Goal: Task Accomplishment & Management: Manage account settings

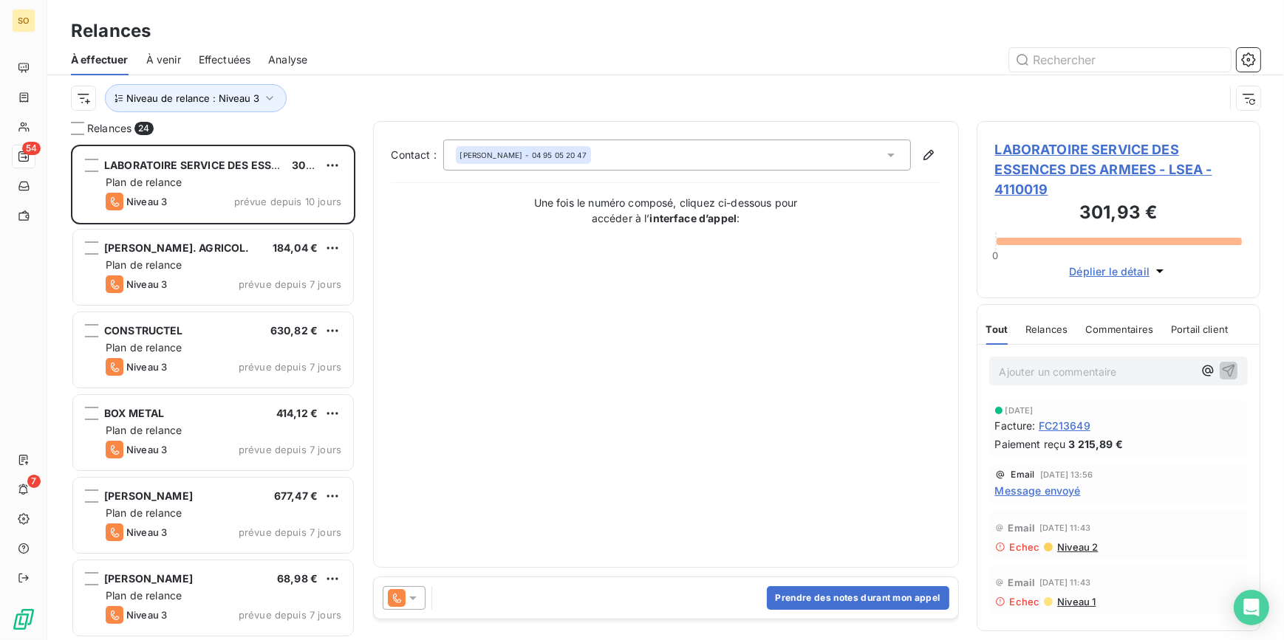
scroll to position [486, 273]
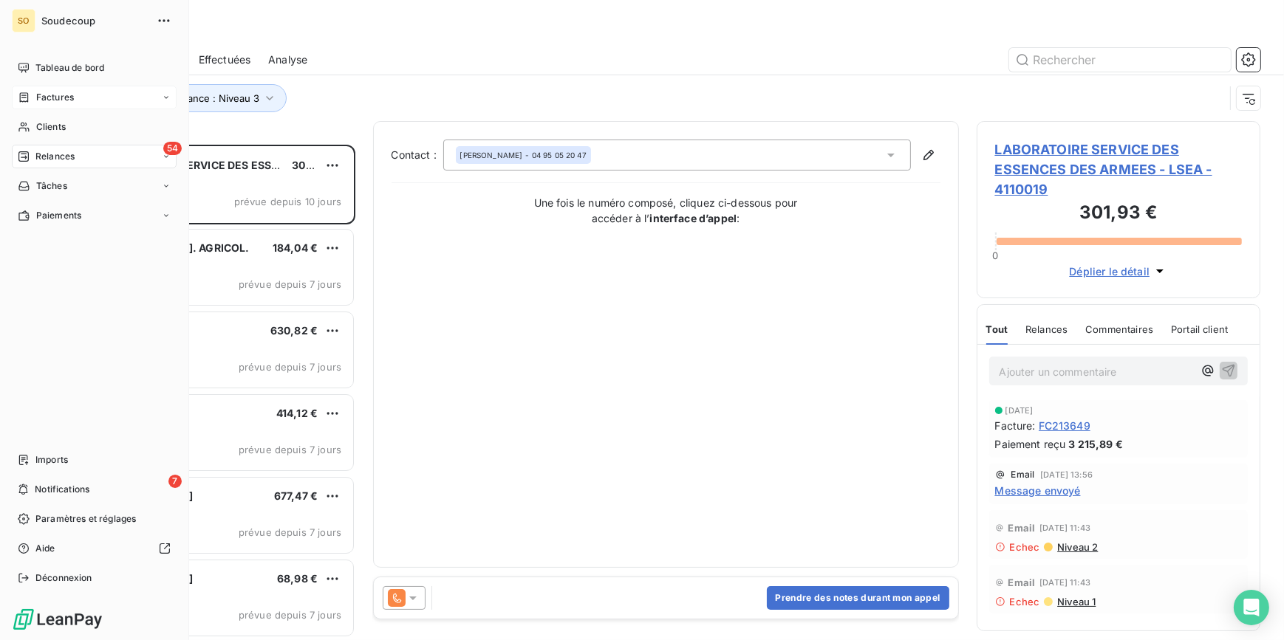
click at [64, 97] on span "Factures" at bounding box center [55, 97] width 38 height 13
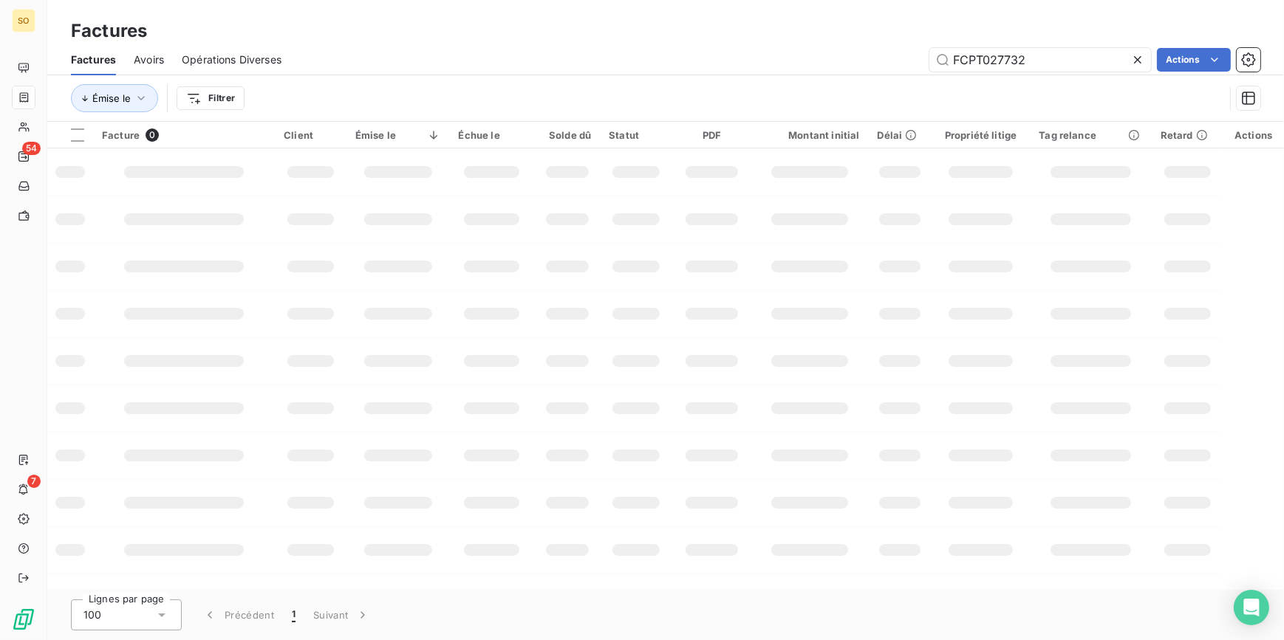
drag, startPoint x: 951, startPoint y: 59, endPoint x: 1303, endPoint y: 23, distance: 353.4
click at [1283, 23] on html "SO 54 7 Factures Factures Avoirs Opérations Diverses FCPT027732 Actions Émise l…" at bounding box center [642, 320] width 1284 height 640
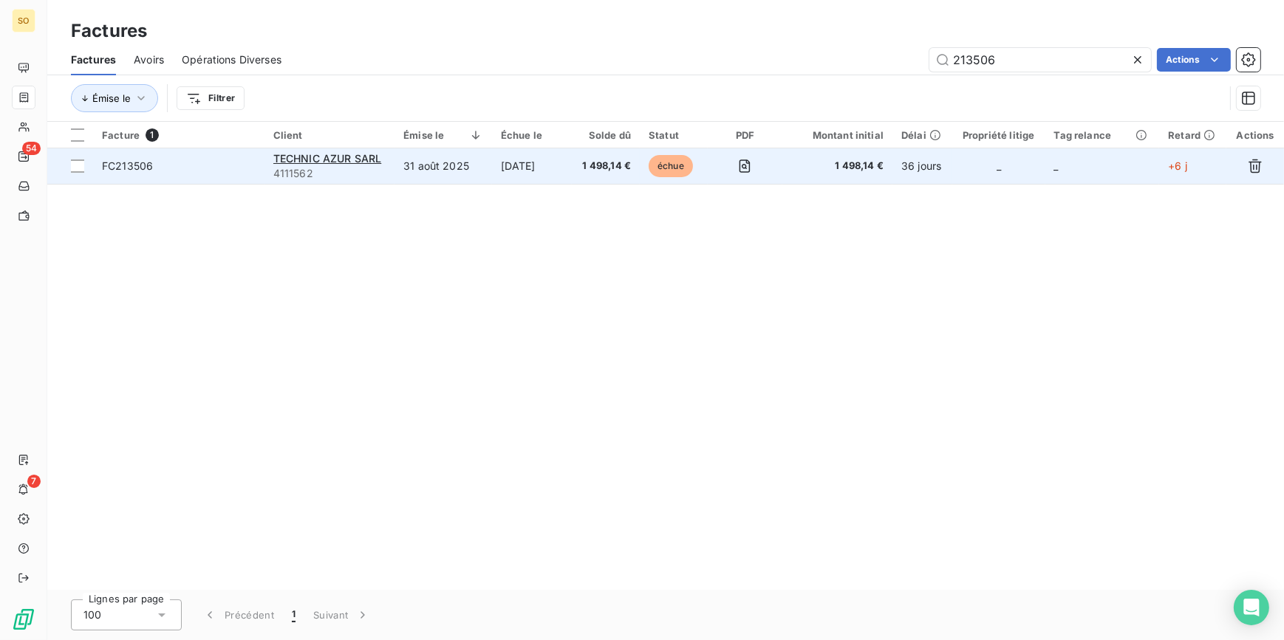
type input "213506"
click at [690, 169] on span "échue" at bounding box center [670, 166] width 44 height 22
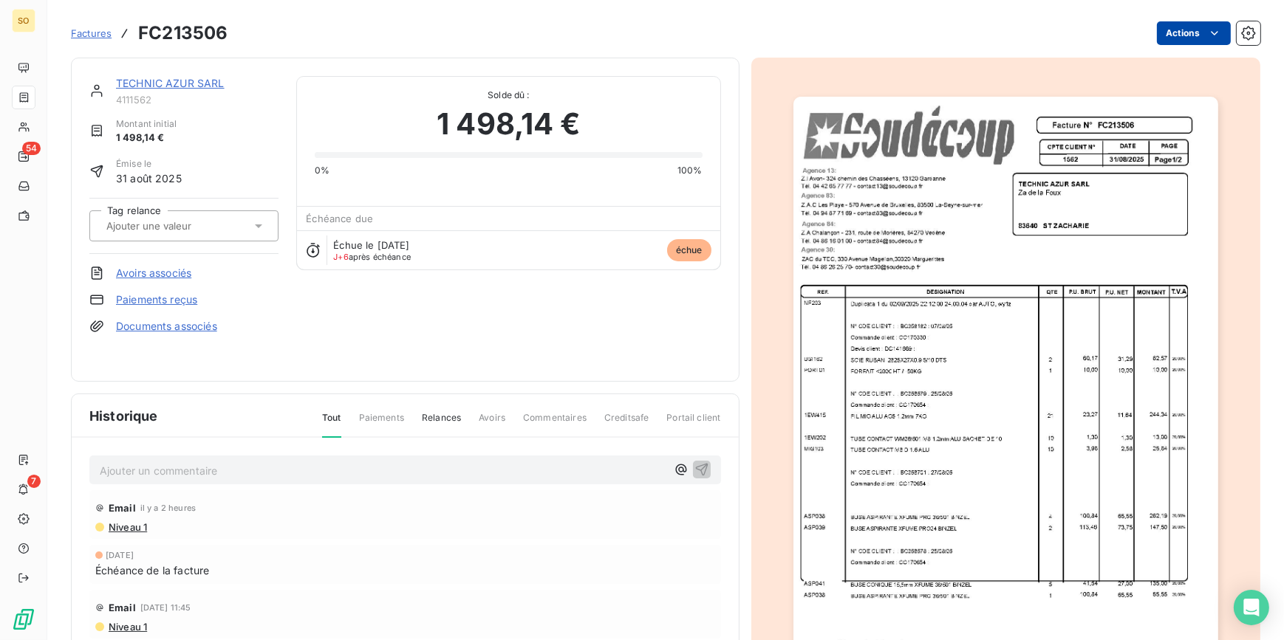
click at [1178, 31] on html "SO 54 7 Factures FC213506 Actions TECHNIC AZUR SARL 4111562 Montant initial 1 4…" at bounding box center [642, 320] width 1284 height 640
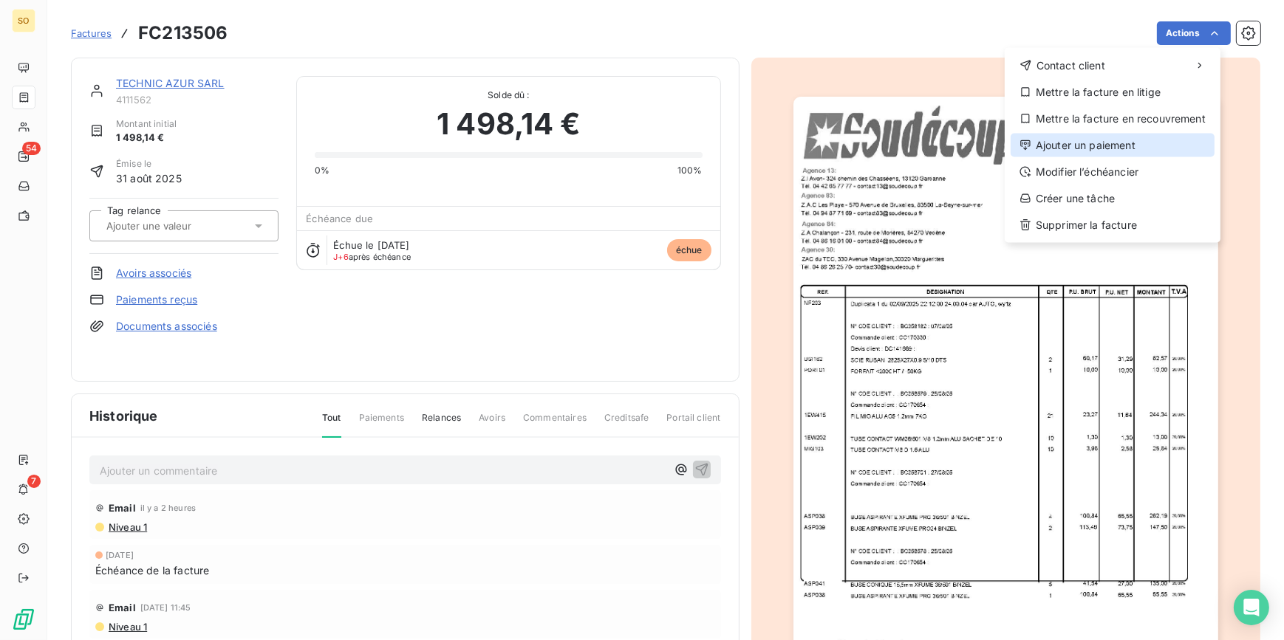
click at [1086, 136] on div "Ajouter un paiement" at bounding box center [1112, 146] width 204 height 24
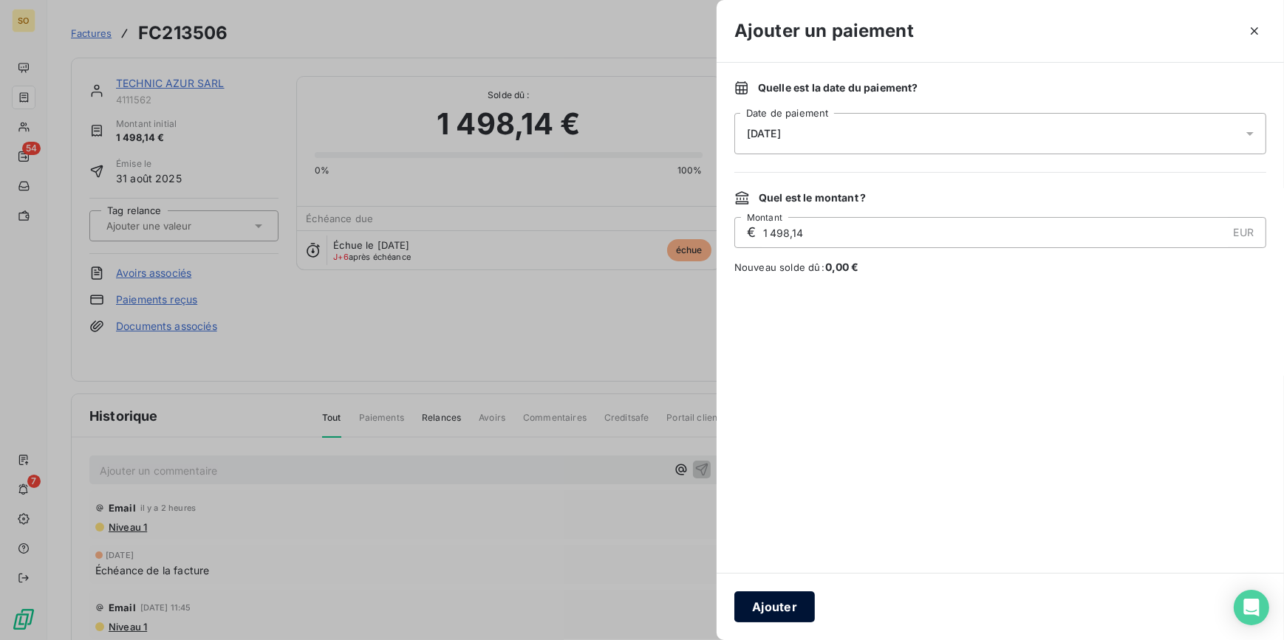
click at [779, 603] on button "Ajouter" at bounding box center [774, 607] width 81 height 31
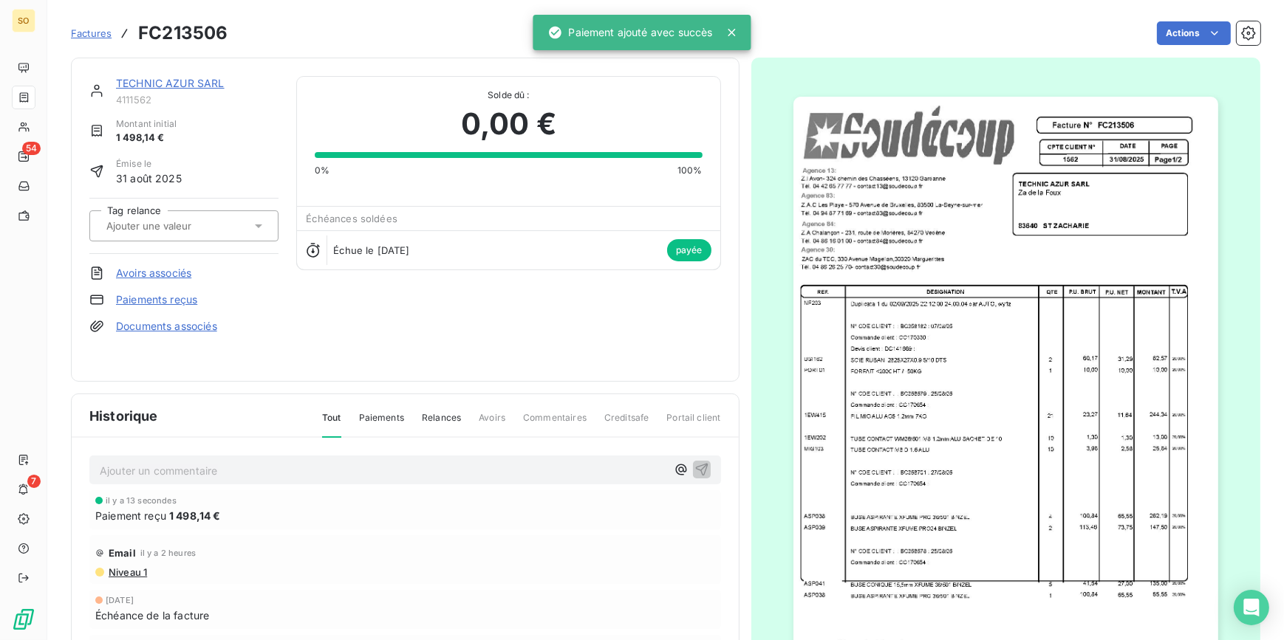
click at [214, 88] on link "TECHNIC AZUR SARL" at bounding box center [170, 83] width 109 height 13
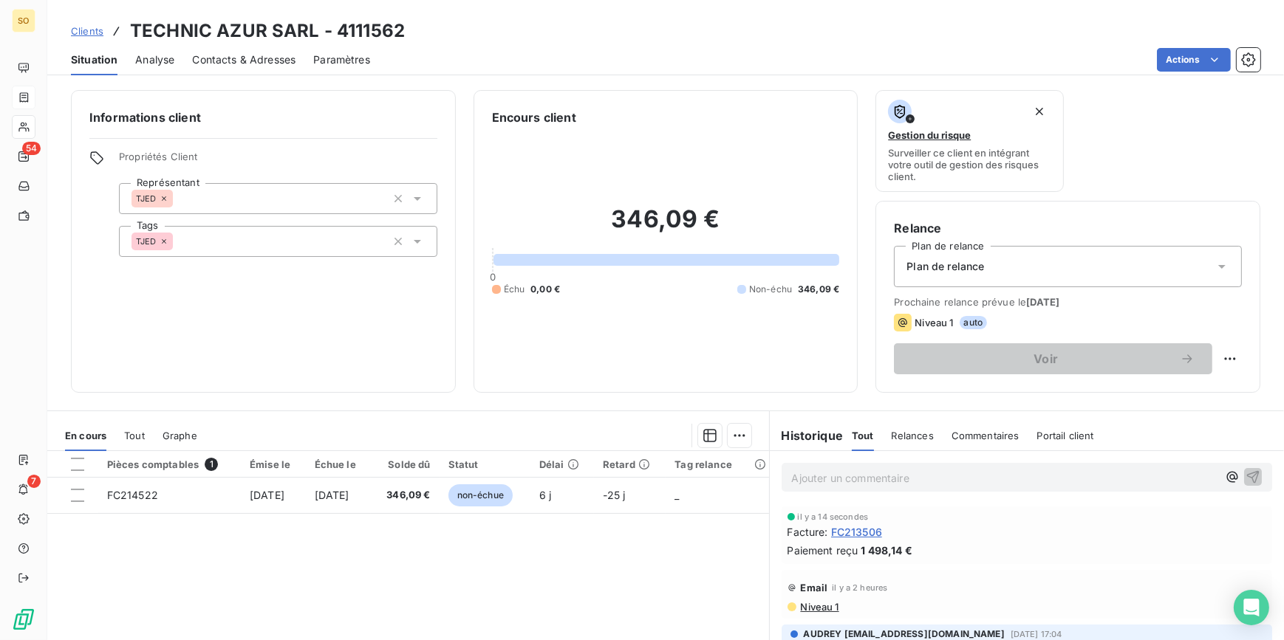
click at [82, 32] on span "Clients" at bounding box center [87, 31] width 32 height 12
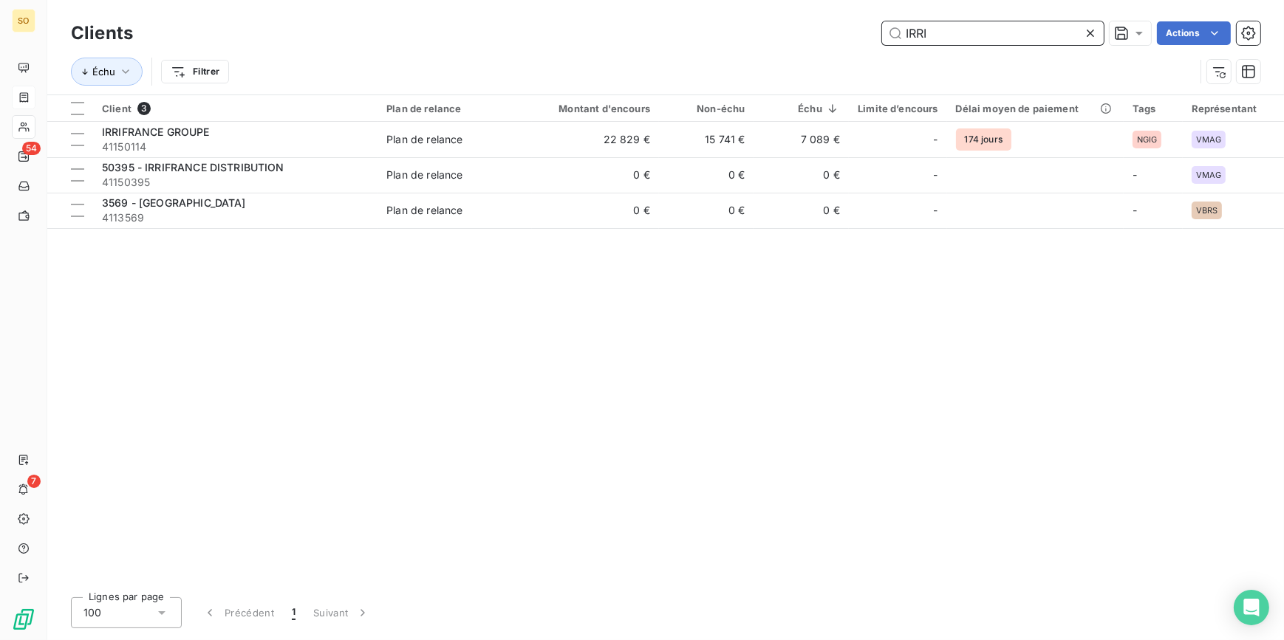
drag, startPoint x: 902, startPoint y: 33, endPoint x: 1221, endPoint y: 11, distance: 319.8
click at [1185, 27] on div "IRRI Actions" at bounding box center [705, 33] width 1109 height 24
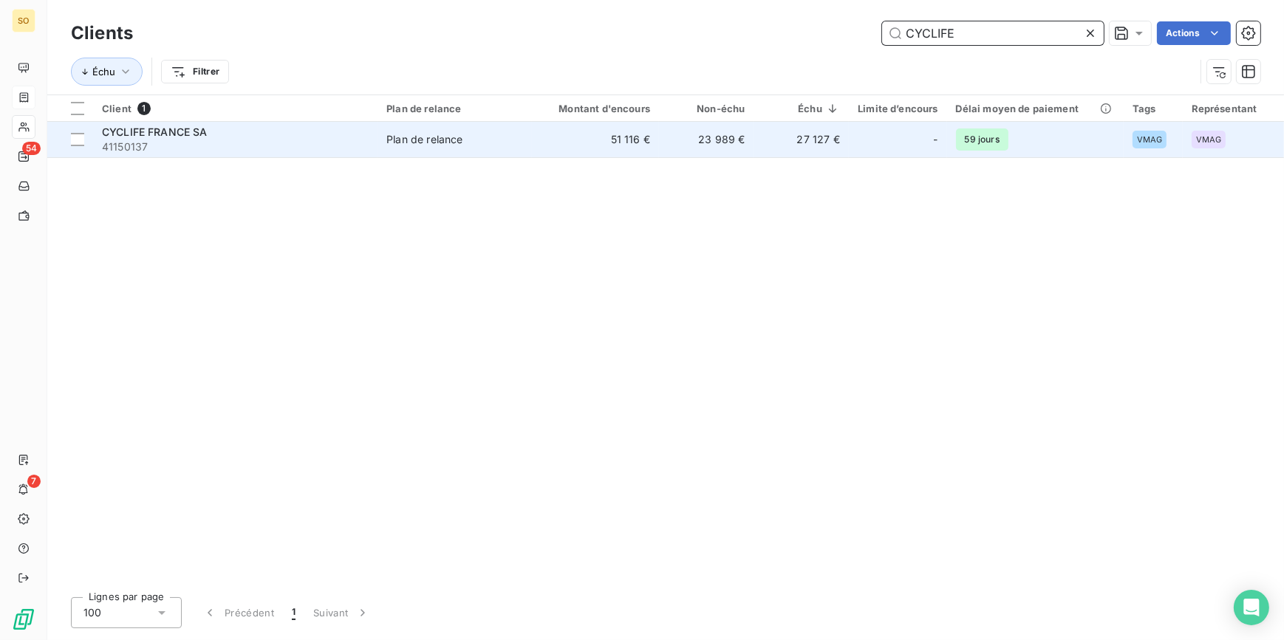
type input "CYCLIFE"
click at [795, 150] on td "27 127 €" at bounding box center [800, 139] width 95 height 35
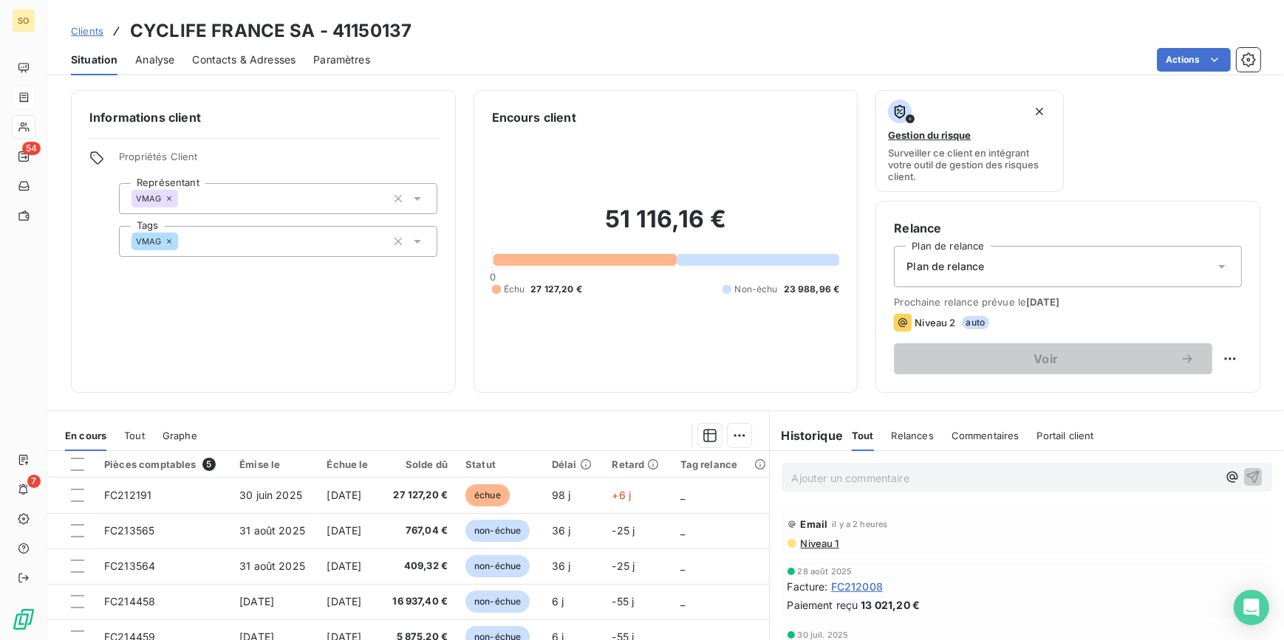
click at [866, 480] on p "Ajouter un commentaire ﻿" at bounding box center [1005, 478] width 426 height 18
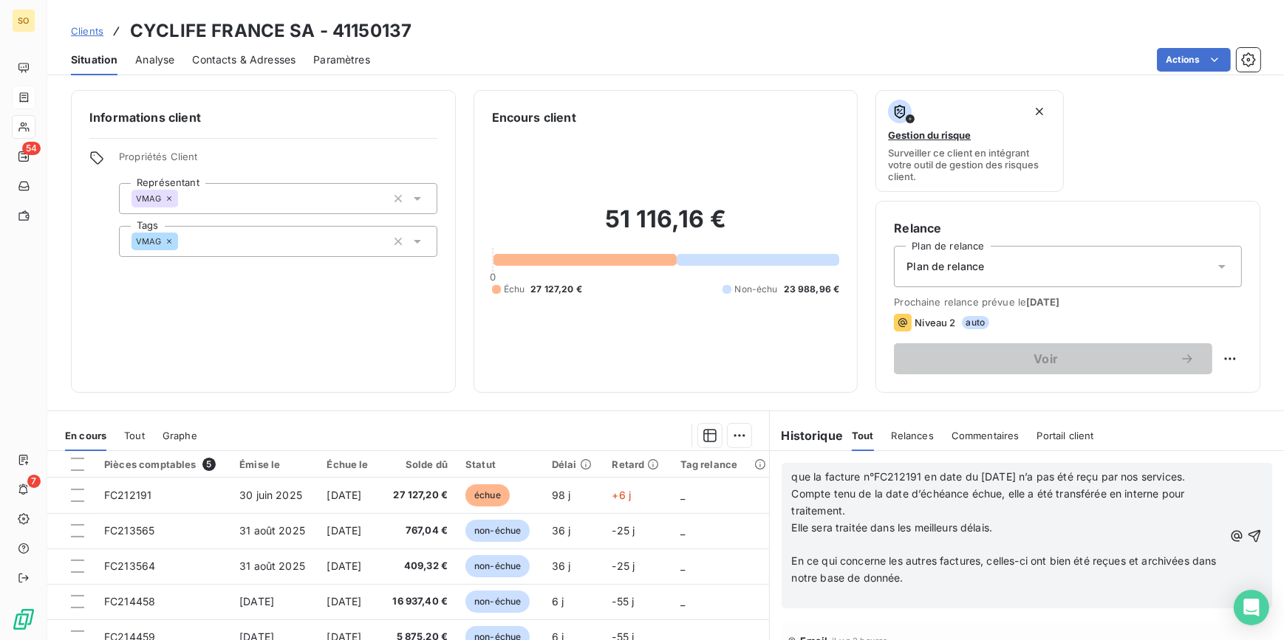
click at [840, 554] on p "﻿" at bounding box center [1008, 545] width 432 height 17
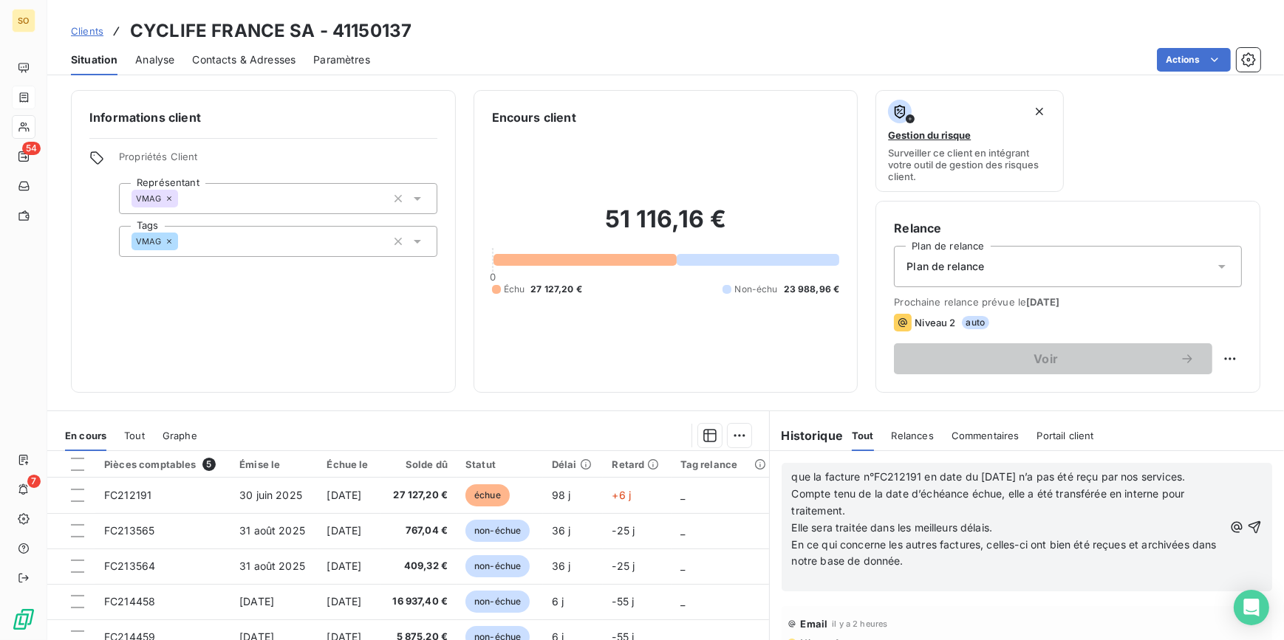
scroll to position [66, 0]
drag, startPoint x: 804, startPoint y: 476, endPoint x: 776, endPoint y: 480, distance: 27.6
click at [781, 480] on div "que la facture n°FC212191 en date du [DATE] n’a pas été reçu par nos services. …" at bounding box center [1026, 527] width 491 height 129
click at [792, 479] on span "la facture n°FC212191 en date du [DATE] n’a pas été reçu par nos services." at bounding box center [977, 476] width 371 height 13
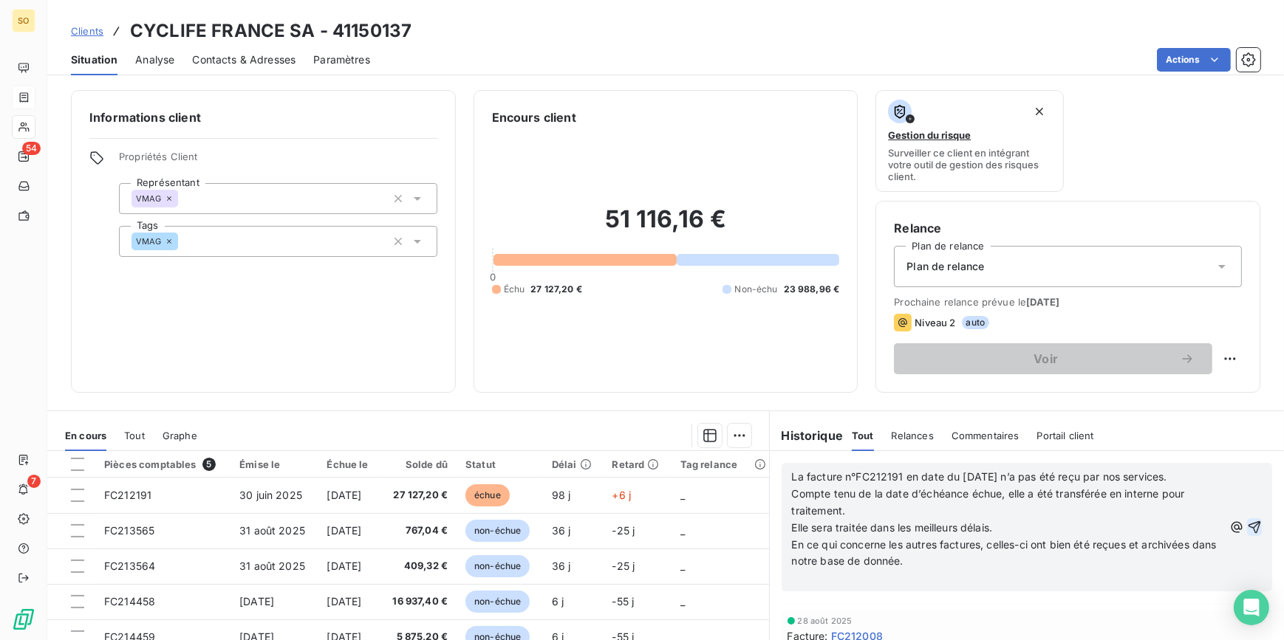
click at [1247, 529] on icon "button" at bounding box center [1254, 527] width 15 height 15
